Goal: Find specific page/section: Find specific page/section

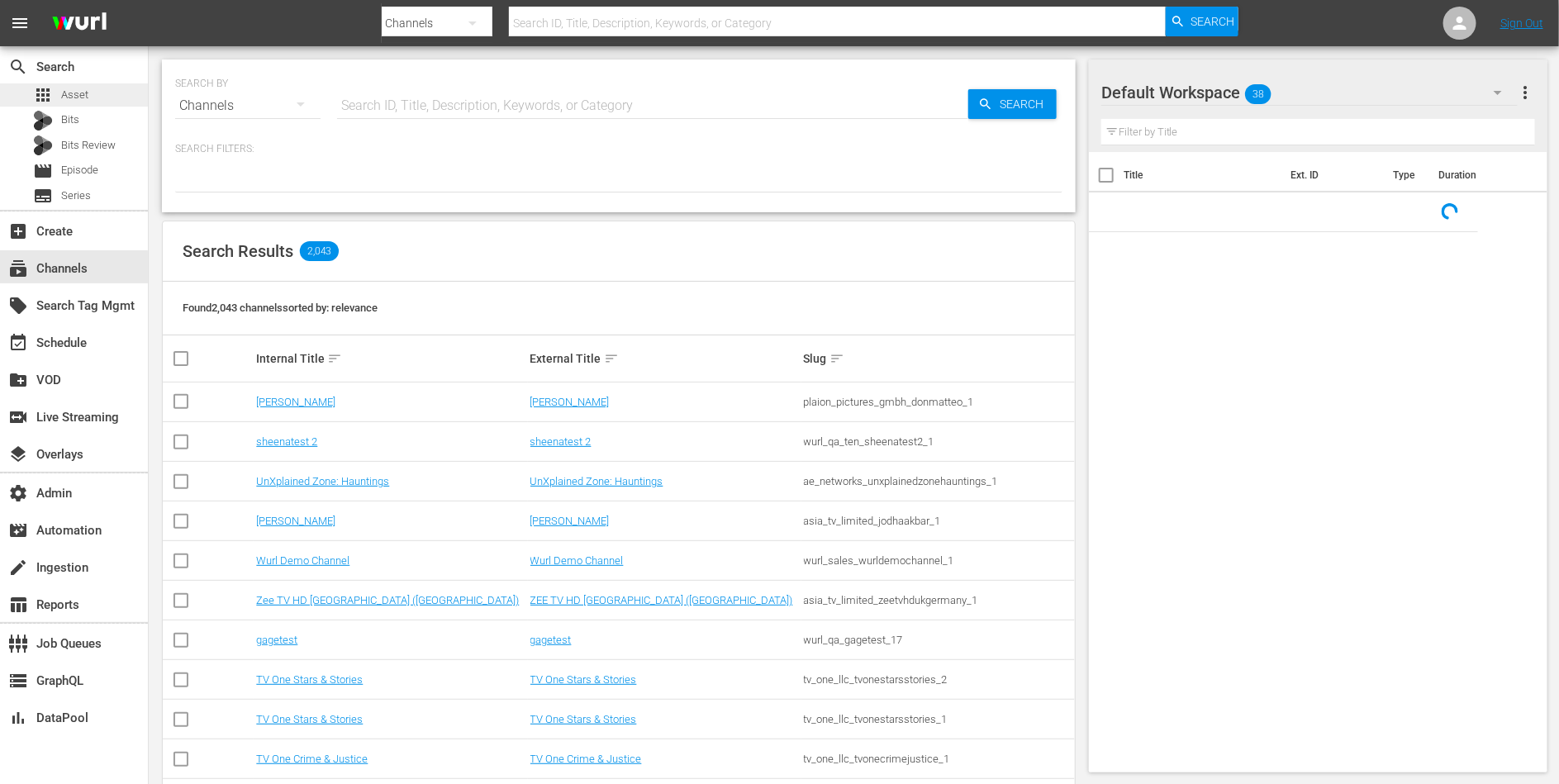
click at [106, 97] on div "apps Asset" at bounding box center [73, 94] width 148 height 23
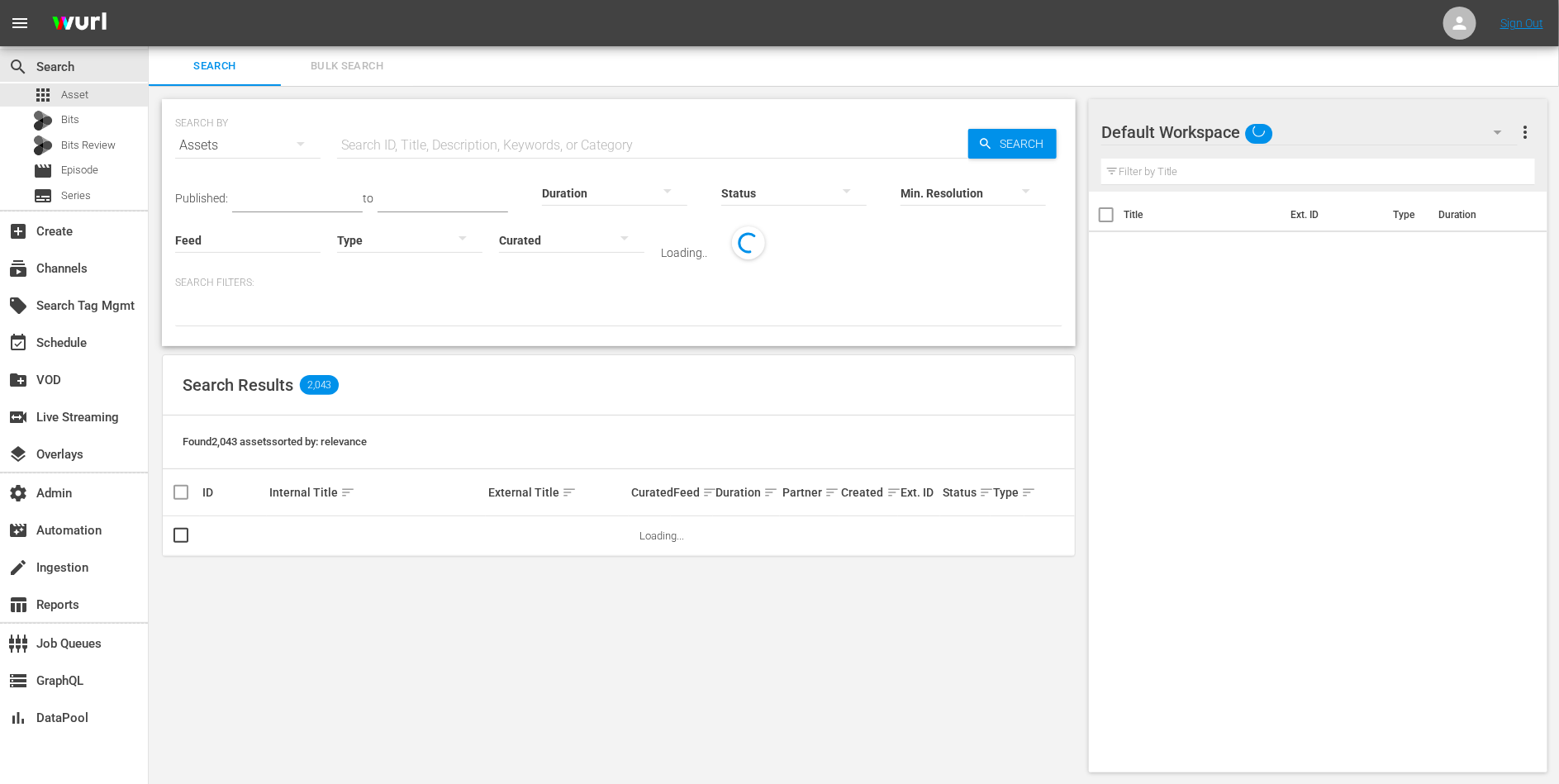
click at [396, 131] on input "text" at bounding box center [652, 145] width 632 height 40
paste input "1000000048493"
type input "1000000048493"
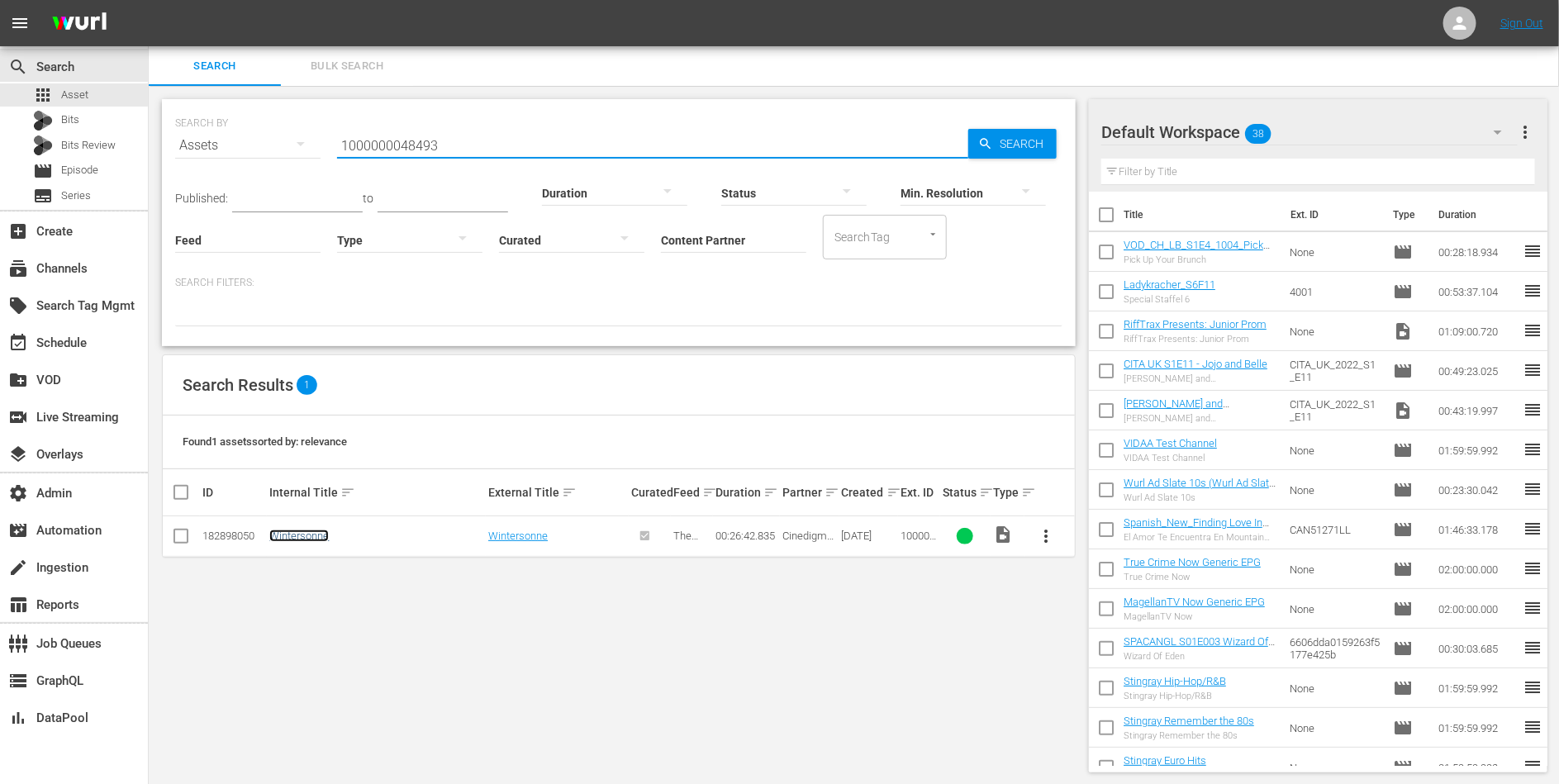
click at [307, 537] on link "Wintersonne" at bounding box center [299, 535] width 60 height 12
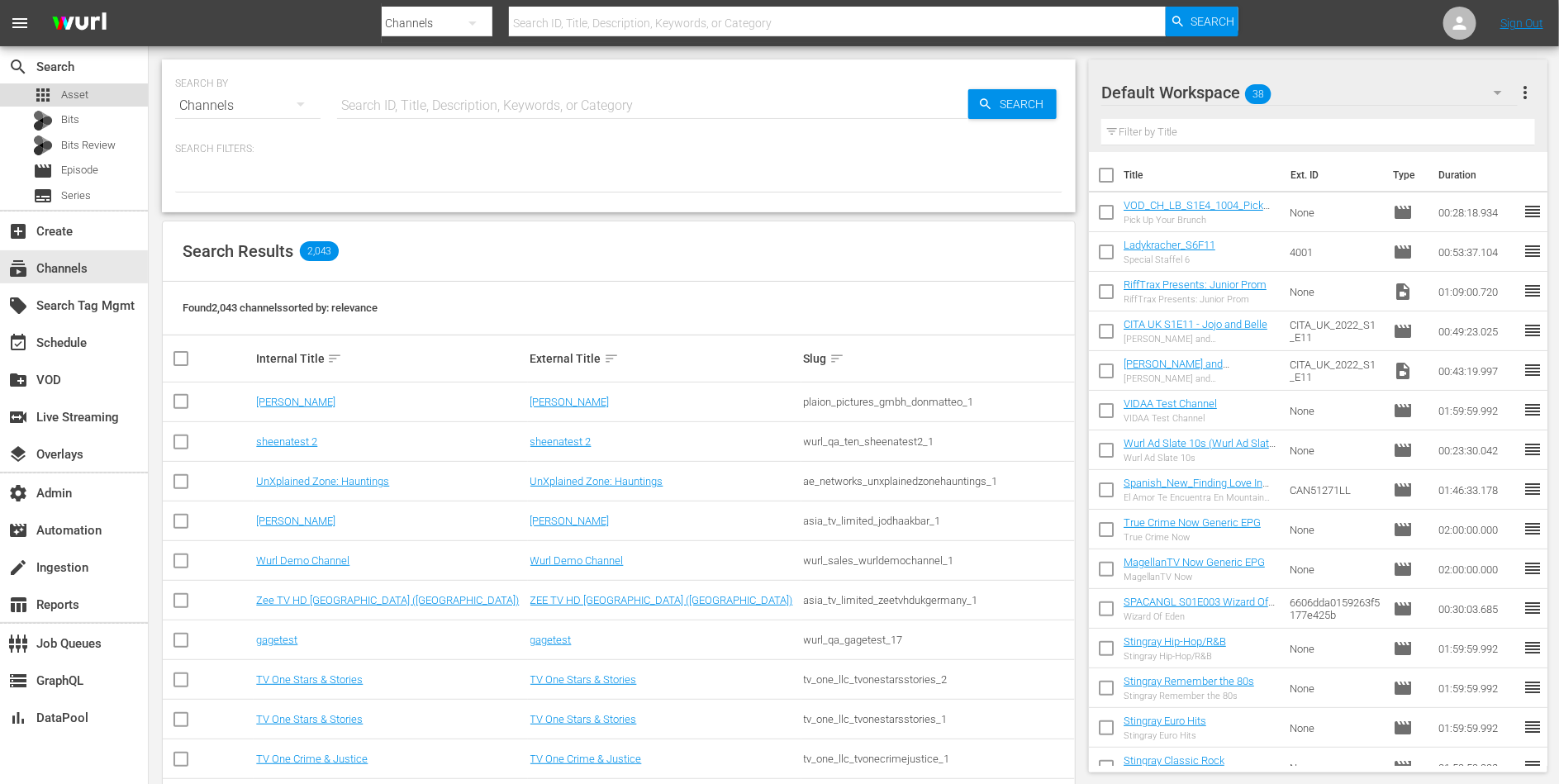
click at [87, 104] on div "apps Asset" at bounding box center [61, 94] width 56 height 23
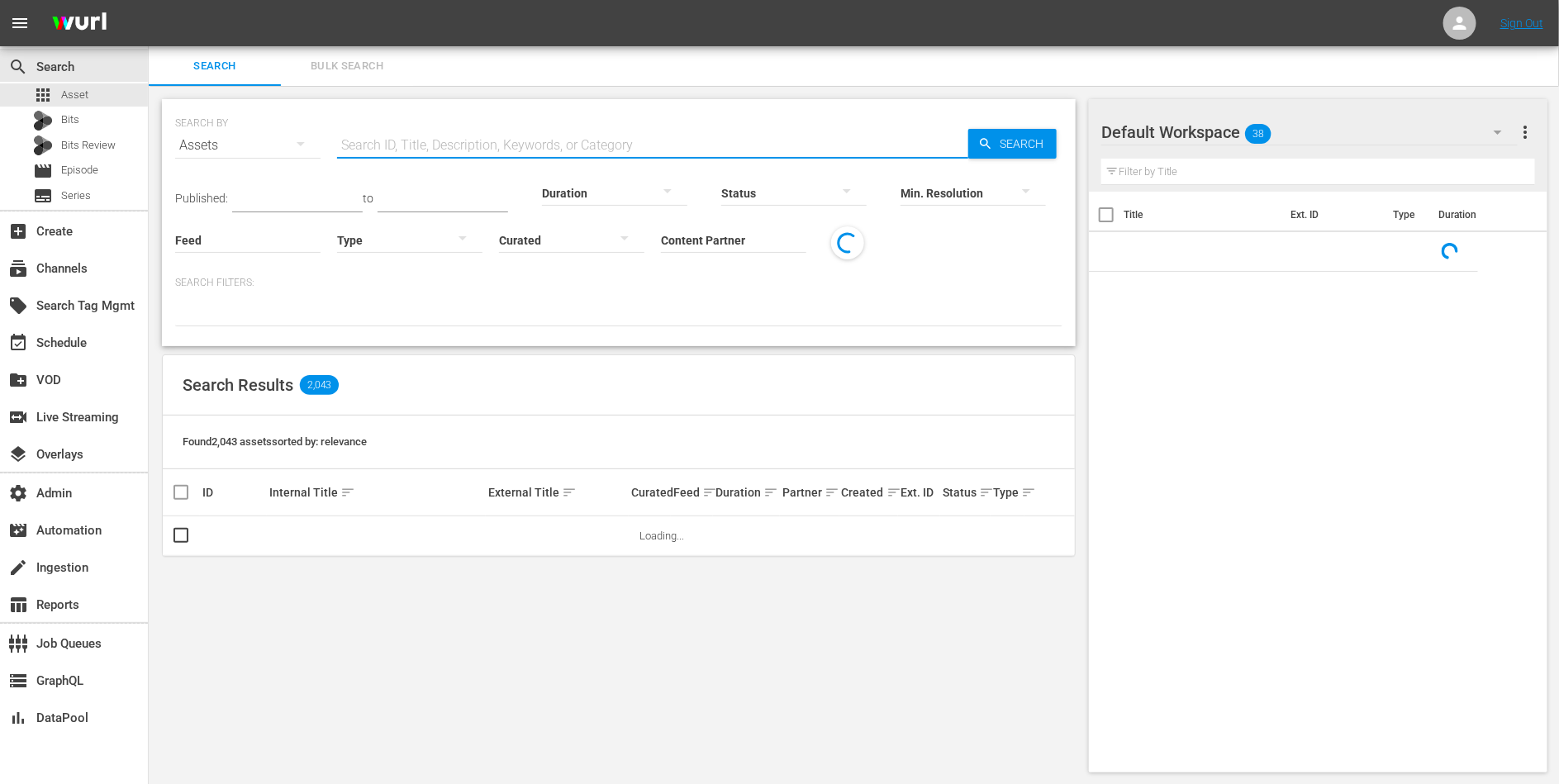
click at [402, 137] on input "text" at bounding box center [652, 145] width 632 height 40
paste input "1000000048494"
type input "1000000048494"
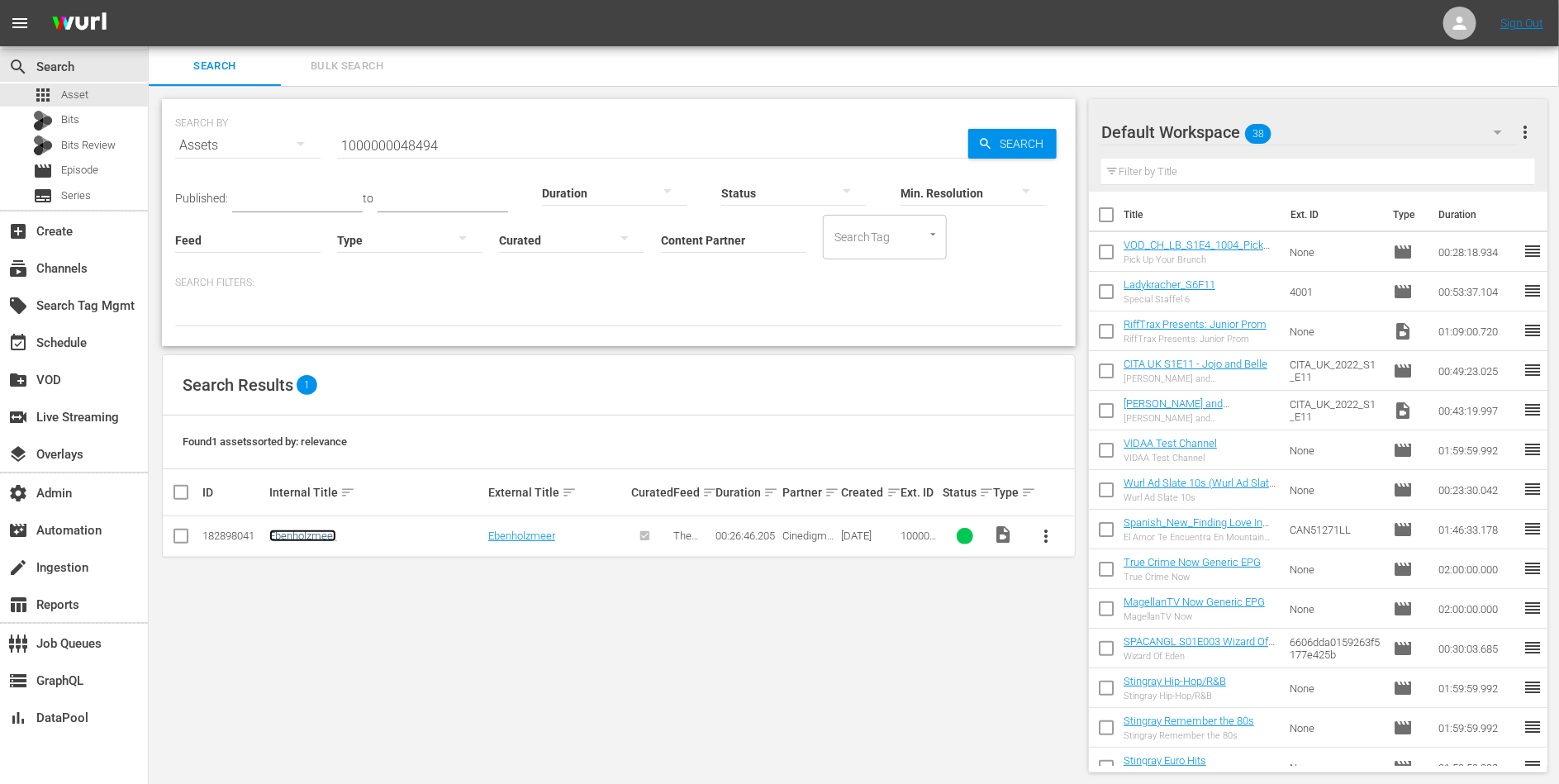
click at [320, 531] on link "Ebenholzmeer" at bounding box center [302, 535] width 67 height 12
